Goal: Information Seeking & Learning: Learn about a topic

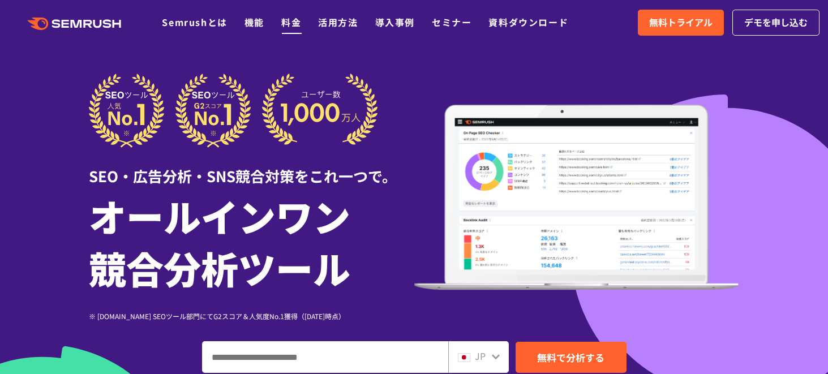
click at [293, 22] on link "料金" at bounding box center [291, 22] width 20 height 14
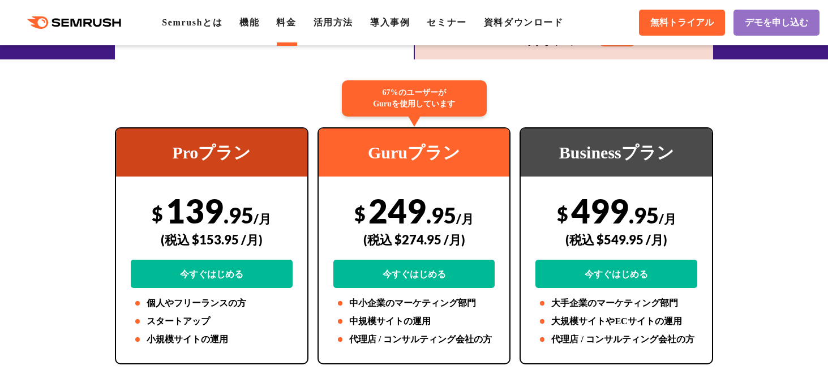
scroll to position [201, 0]
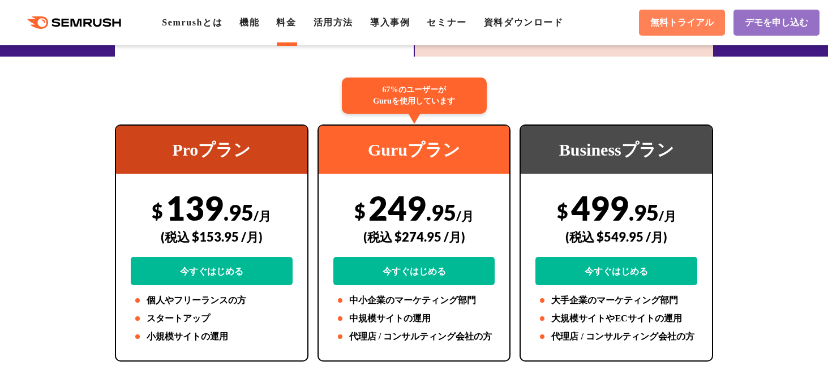
click at [690, 25] on span "無料トライアル" at bounding box center [681, 23] width 63 height 12
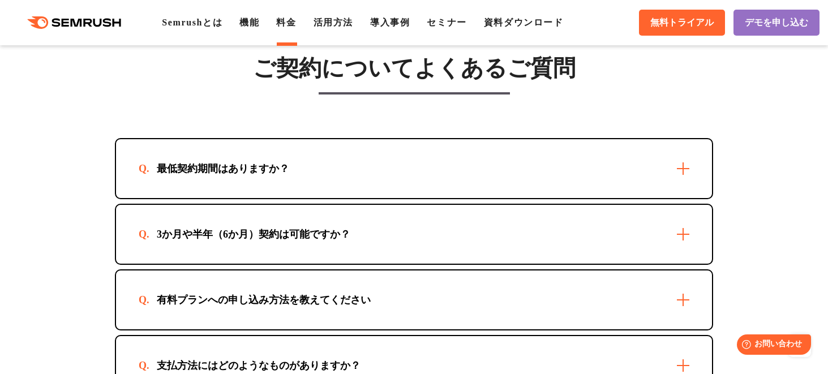
scroll to position [3221, 0]
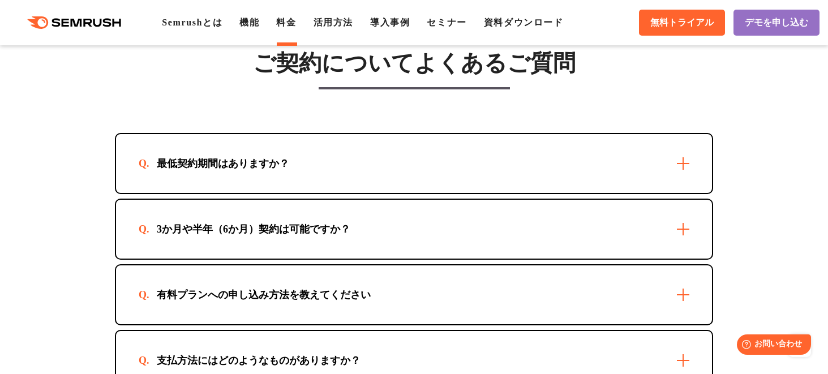
click at [666, 186] on div "最低契約期間はありますか？" at bounding box center [414, 163] width 596 height 59
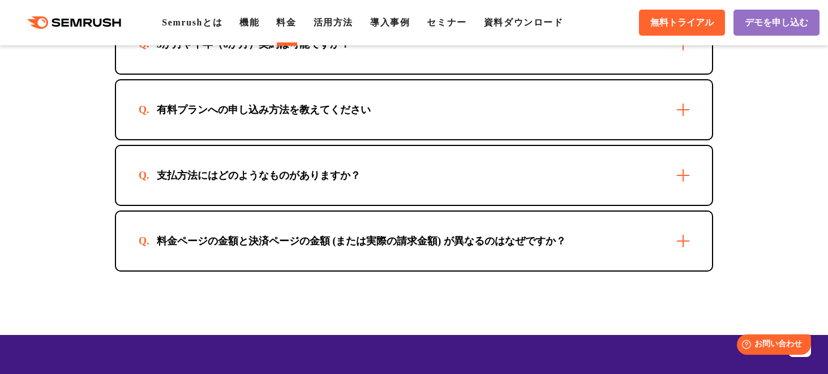
scroll to position [3463, 0]
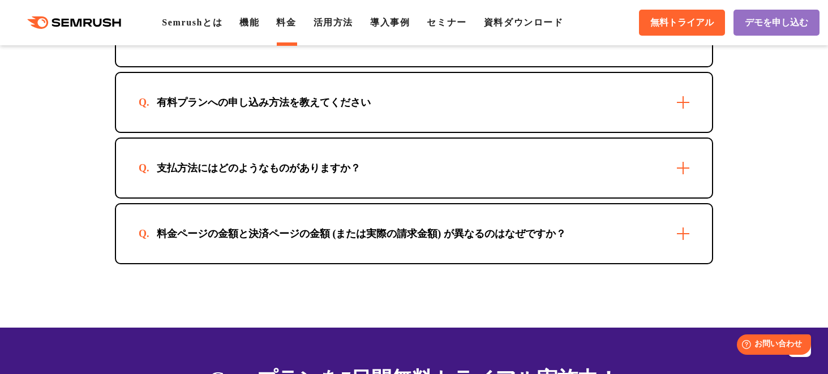
click at [600, 132] on div "有料プランへの申し込み方法を教えてください" at bounding box center [414, 102] width 596 height 59
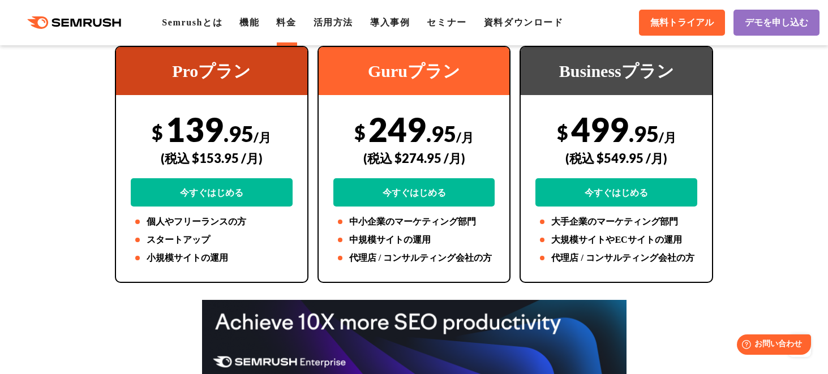
scroll to position [0, 0]
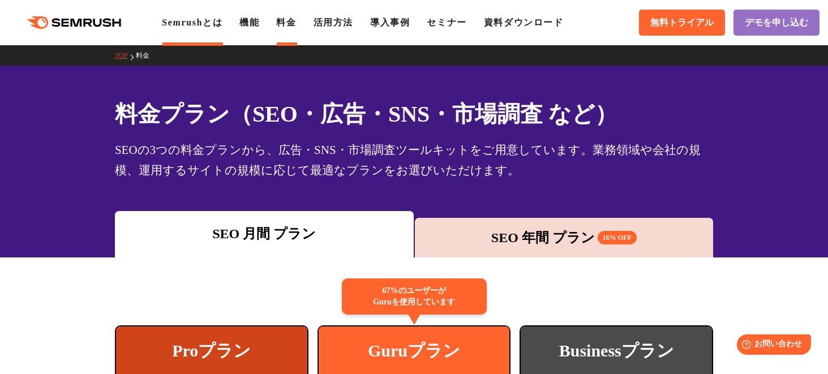
click at [208, 19] on link "Semrushとは" at bounding box center [192, 23] width 61 height 10
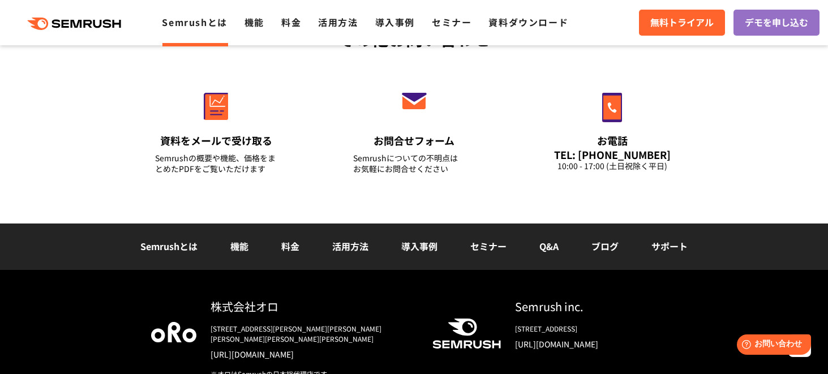
scroll to position [2862, 0]
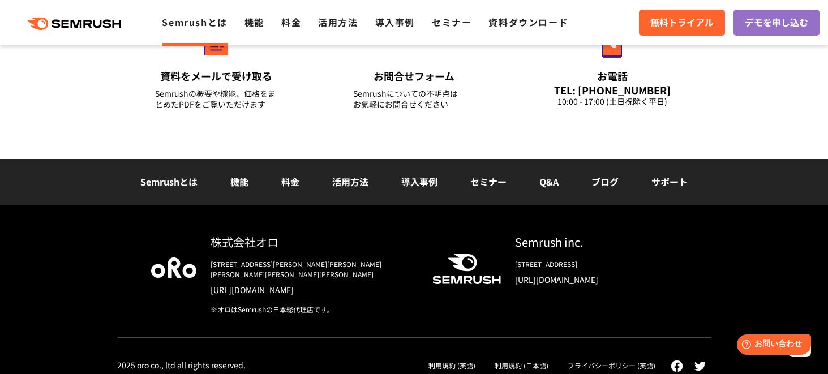
click at [291, 186] on link "料金" at bounding box center [290, 182] width 18 height 14
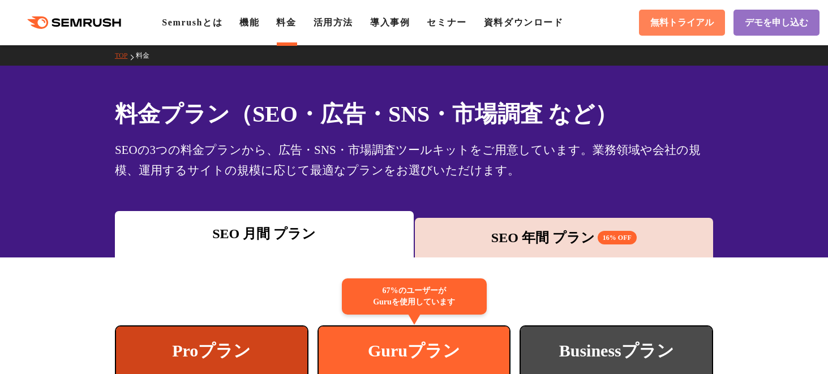
click at [669, 27] on span "無料トライアル" at bounding box center [681, 23] width 63 height 12
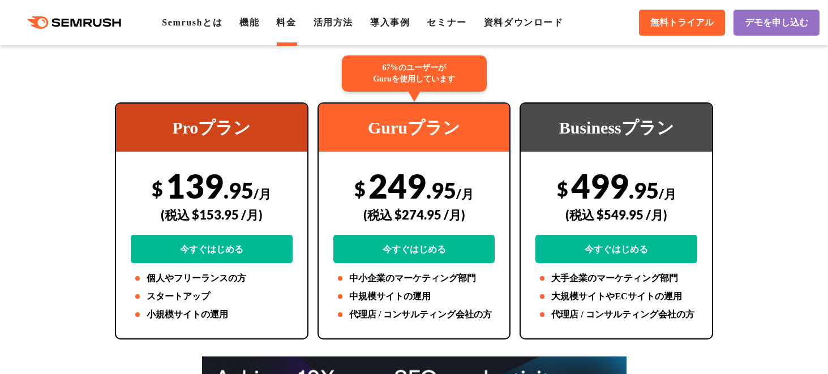
scroll to position [238, 0]
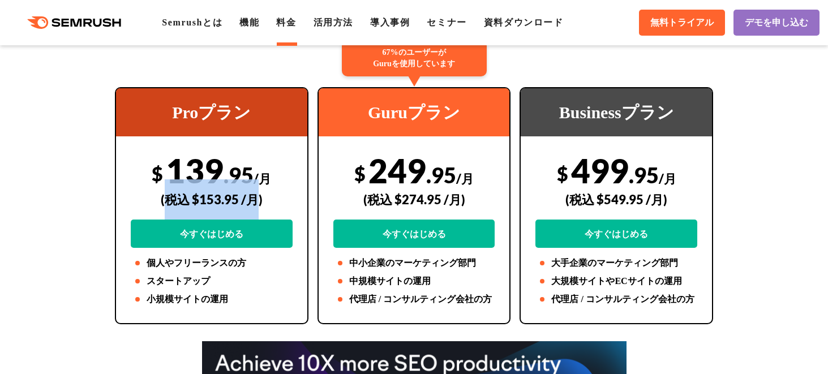
drag, startPoint x: 173, startPoint y: 196, endPoint x: 255, endPoint y: 196, distance: 82.1
click at [255, 196] on div "(税込 $153.95 /月)" at bounding box center [212, 199] width 162 height 40
copy div "税込 $153.95 /月"
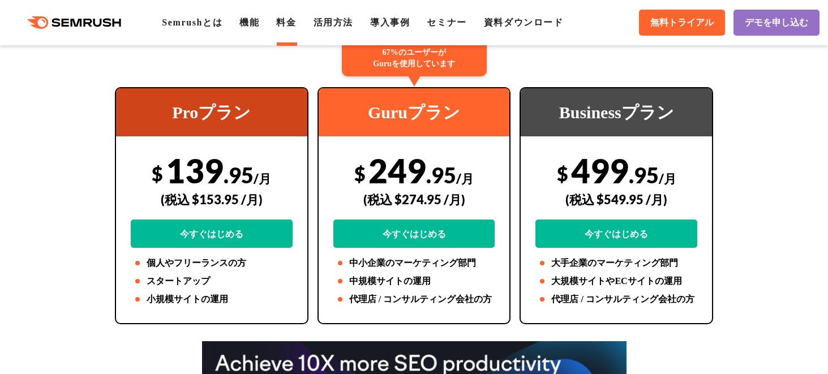
drag, startPoint x: 406, startPoint y: 175, endPoint x: 399, endPoint y: 190, distance: 17.0
click at [405, 175] on div "$ 249 .95 /月 (税込 $274.95 /月) 今すぐはじめる" at bounding box center [414, 199] width 162 height 97
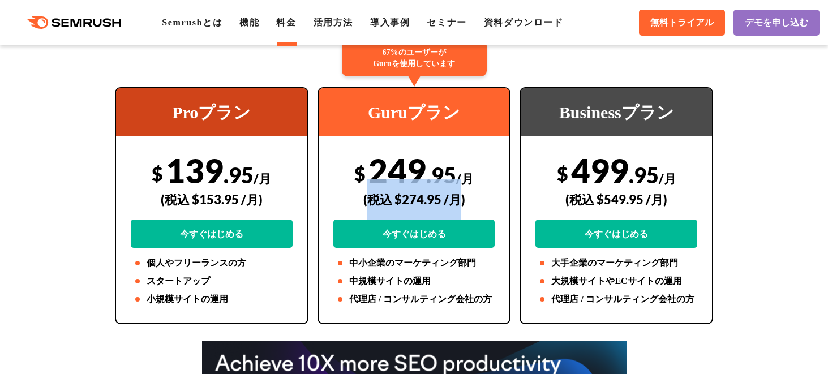
drag, startPoint x: 369, startPoint y: 199, endPoint x: 459, endPoint y: 189, distance: 90.7
click at [458, 200] on div "(税込 $274.95 /月)" at bounding box center [414, 199] width 162 height 40
copy div "税込 $274.95 /月"
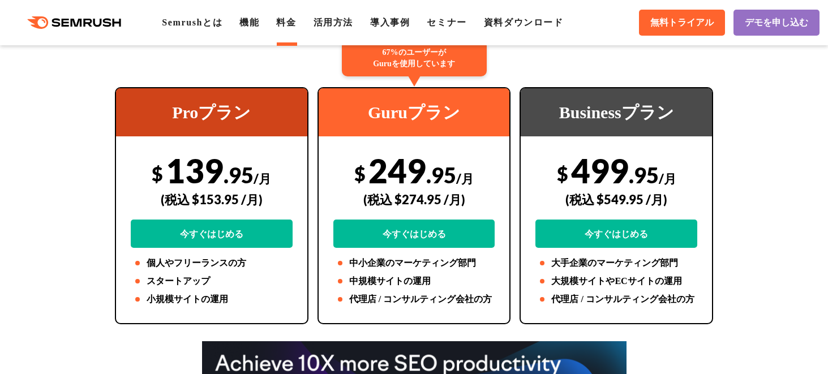
drag, startPoint x: 641, startPoint y: 176, endPoint x: 608, endPoint y: 177, distance: 32.8
click at [641, 176] on span ".95" at bounding box center [644, 175] width 30 height 26
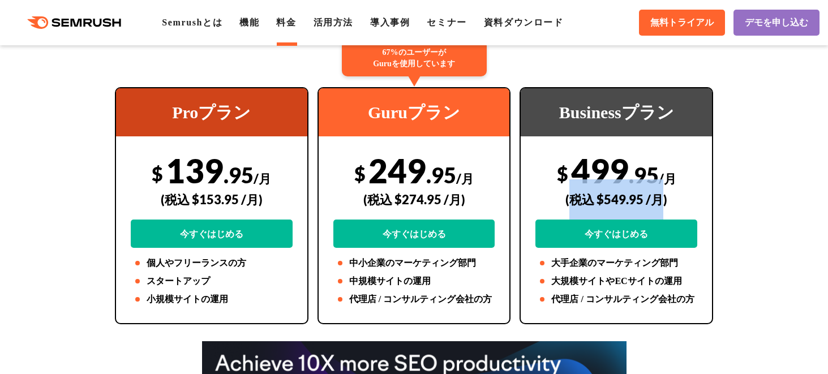
drag, startPoint x: 574, startPoint y: 199, endPoint x: 662, endPoint y: 196, distance: 88.4
click at [661, 197] on div "(税込 $549.95 /月)" at bounding box center [617, 199] width 162 height 40
copy div "税込 $549.95 /月"
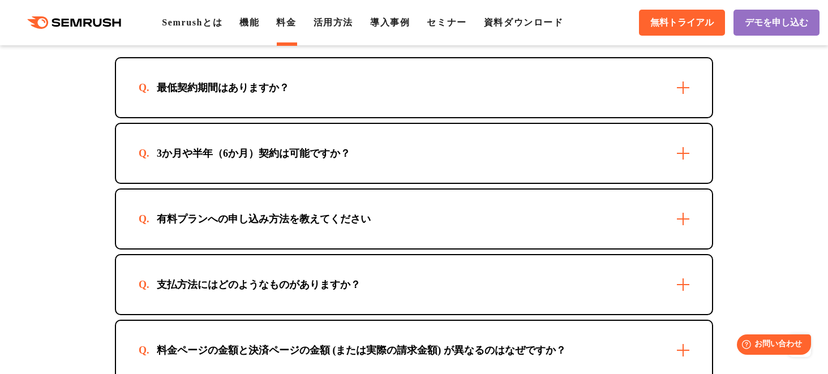
scroll to position [3297, 0]
click at [635, 117] on div "最低契約期間はありますか？" at bounding box center [414, 87] width 596 height 59
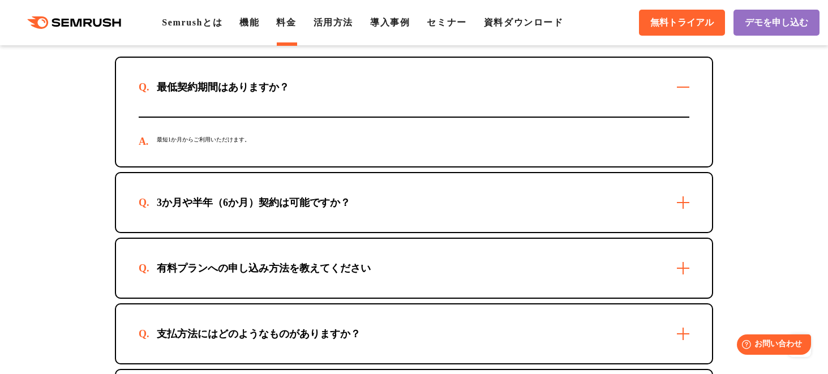
click at [618, 232] on div "3か月や半年（6か月）契約は可能ですか？" at bounding box center [414, 202] width 596 height 59
